Goal: Navigation & Orientation: Find specific page/section

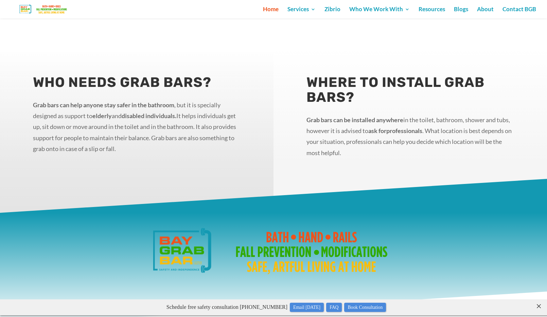
scroll to position [766, 0]
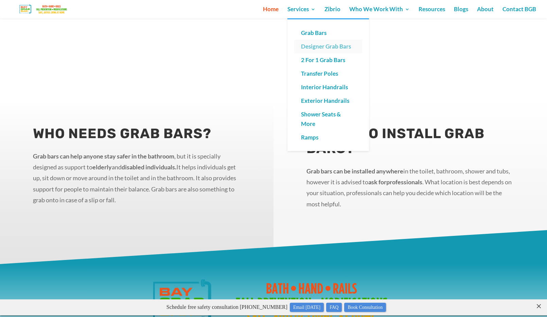
click at [310, 46] on link "Designer Grab Bars" at bounding box center [328, 47] width 68 height 14
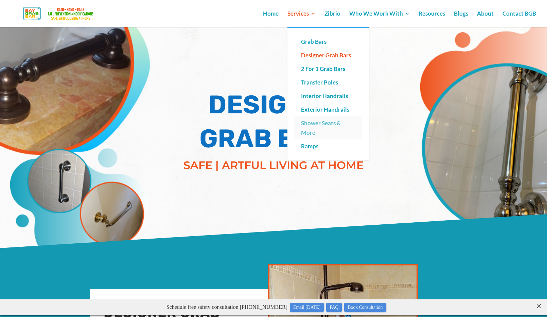
click at [312, 123] on link "Shower Seats & More" at bounding box center [328, 127] width 68 height 23
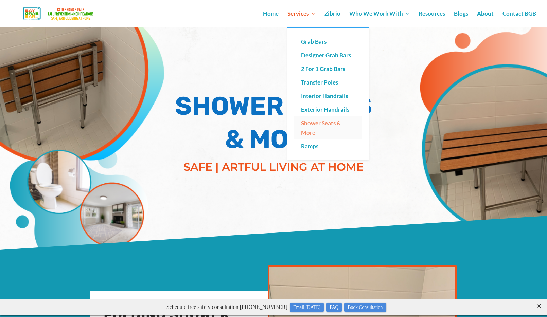
click at [312, 130] on link "Shower Seats & More" at bounding box center [328, 127] width 68 height 23
click at [315, 72] on link "2 For 1 Grab Bars" at bounding box center [328, 69] width 68 height 14
